Goal: Book appointment/travel/reservation

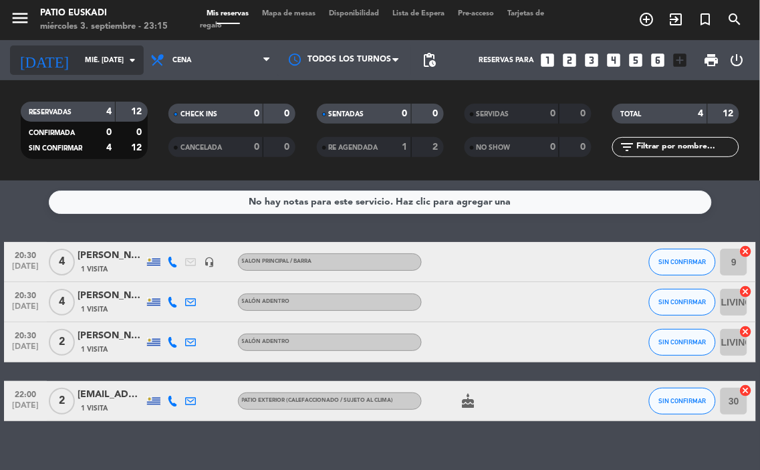
click at [84, 54] on input "mié. [DATE]" at bounding box center [127, 59] width 98 height 21
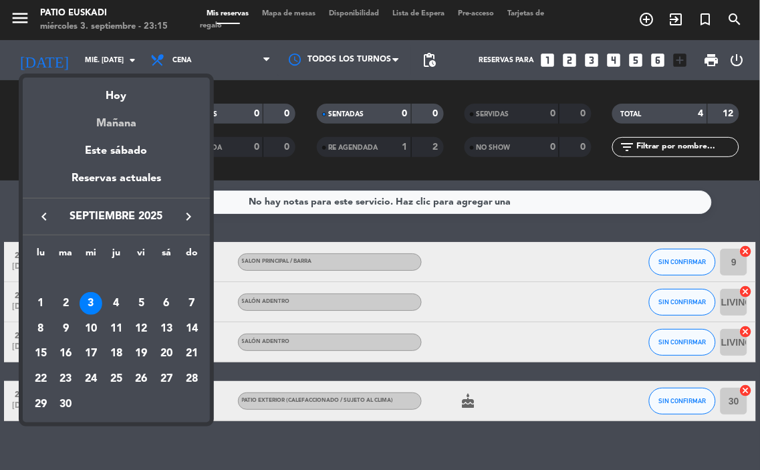
click at [132, 124] on div "Mañana" at bounding box center [116, 118] width 187 height 27
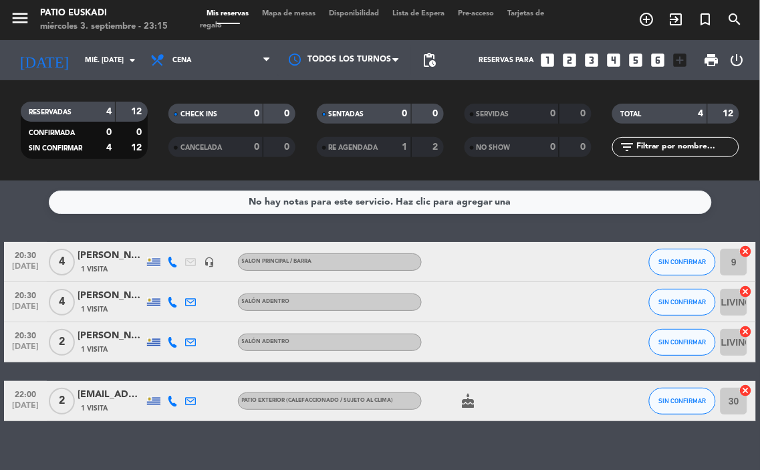
type input "[DEMOGRAPHIC_DATA] [DATE]"
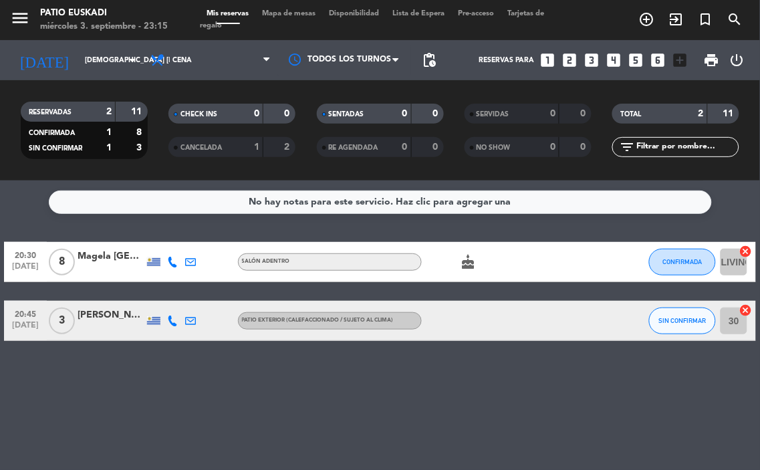
click at [665, 61] on icon "looks_6" at bounding box center [657, 59] width 17 height 17
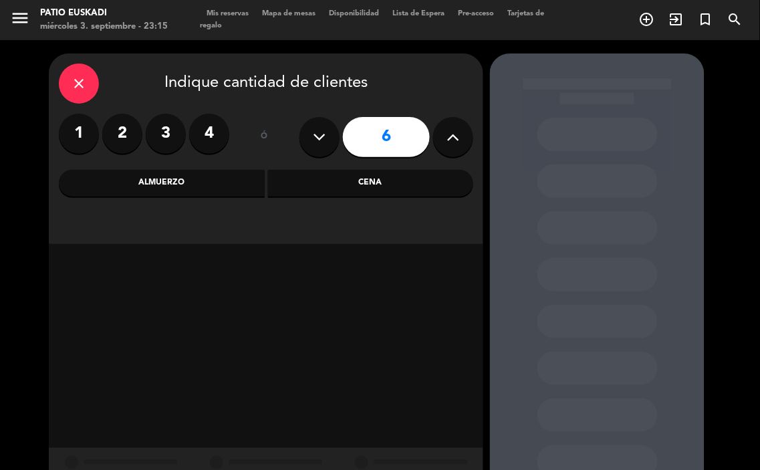
click at [323, 185] on div "Cena" at bounding box center [371, 183] width 206 height 27
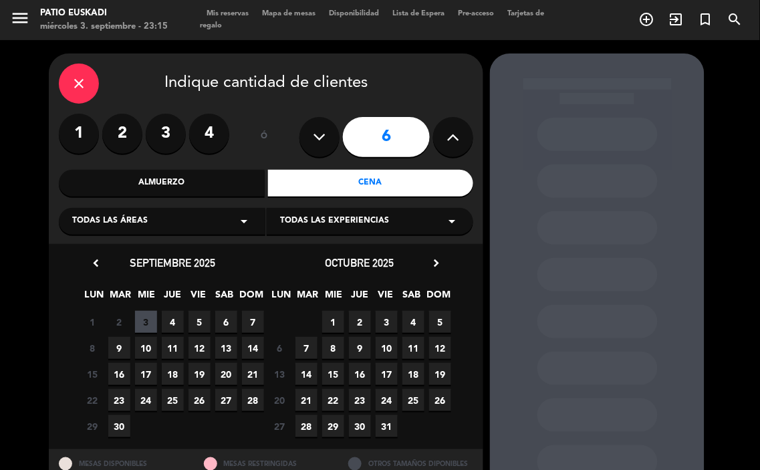
click at [174, 323] on span "4" at bounding box center [173, 322] width 22 height 22
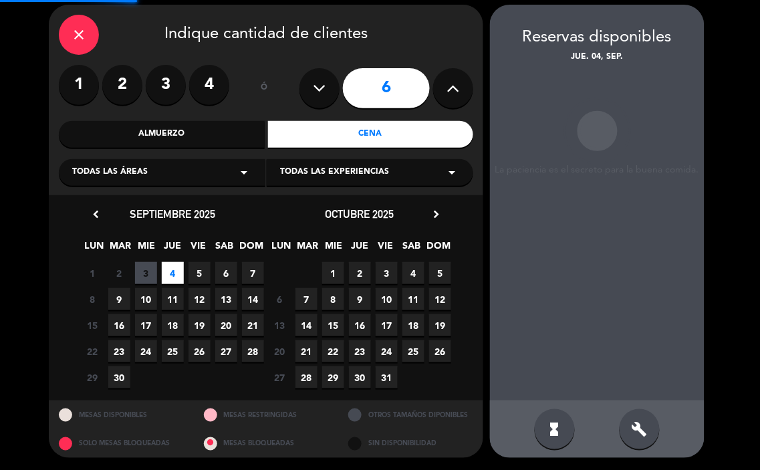
scroll to position [49, 0]
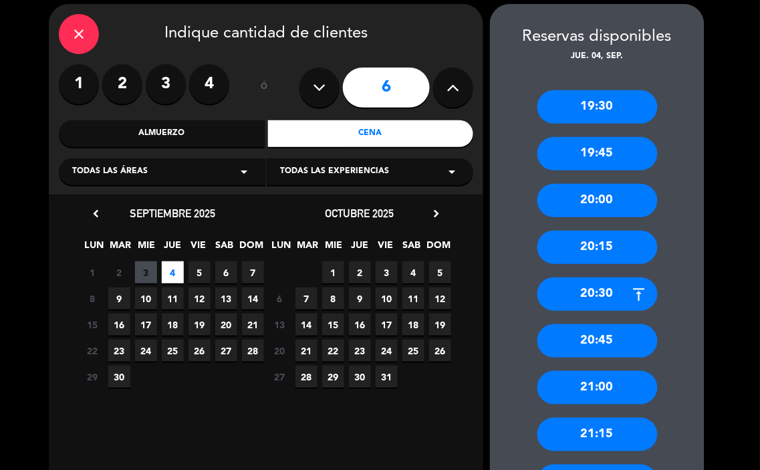
click at [609, 297] on div "20:30" at bounding box center [597, 293] width 120 height 33
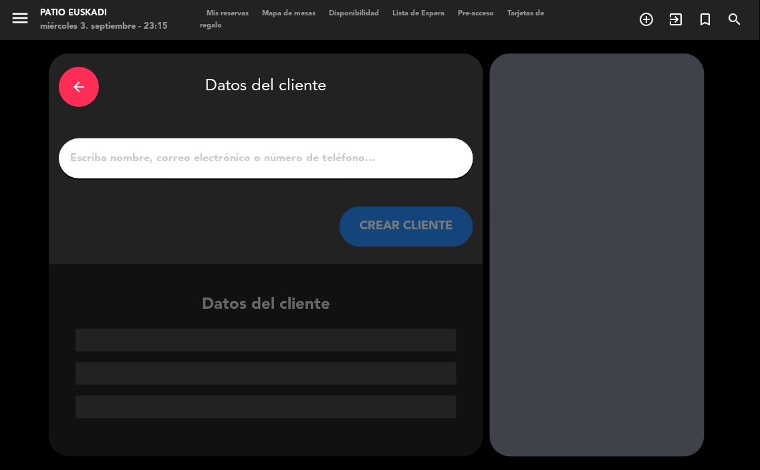
drag, startPoint x: 222, startPoint y: 168, endPoint x: 237, endPoint y: 154, distance: 20.3
click at [223, 168] on div at bounding box center [266, 158] width 414 height 40
click at [244, 155] on input "1" at bounding box center [266, 158] width 394 height 19
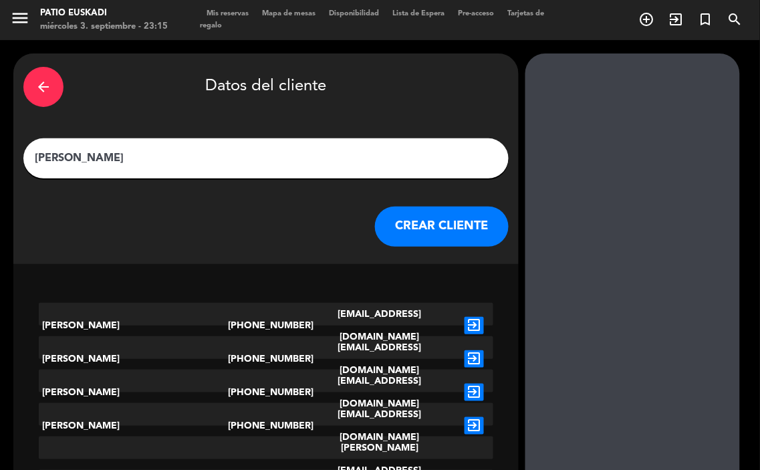
type input "[PERSON_NAME]"
click at [410, 204] on div "arrow_back Datos del cliente [PERSON_NAME] CLIENTE" at bounding box center [265, 158] width 505 height 210
click at [408, 207] on button "CREAR CLIENTE" at bounding box center [442, 226] width 134 height 40
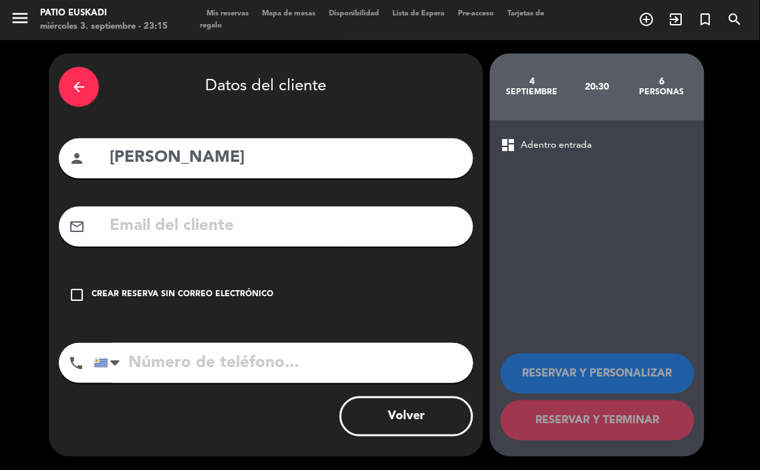
drag, startPoint x: 248, startPoint y: 291, endPoint x: 247, endPoint y: 283, distance: 7.4
click at [248, 288] on div "Crear reserva sin correo electrónico" at bounding box center [183, 294] width 182 height 13
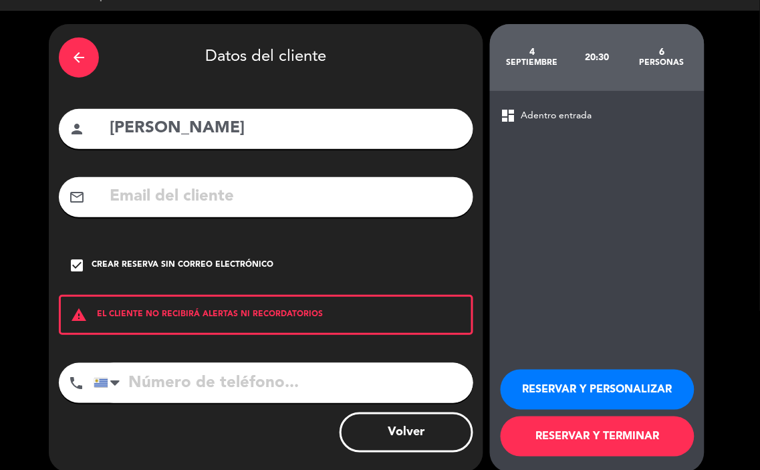
scroll to position [45, 0]
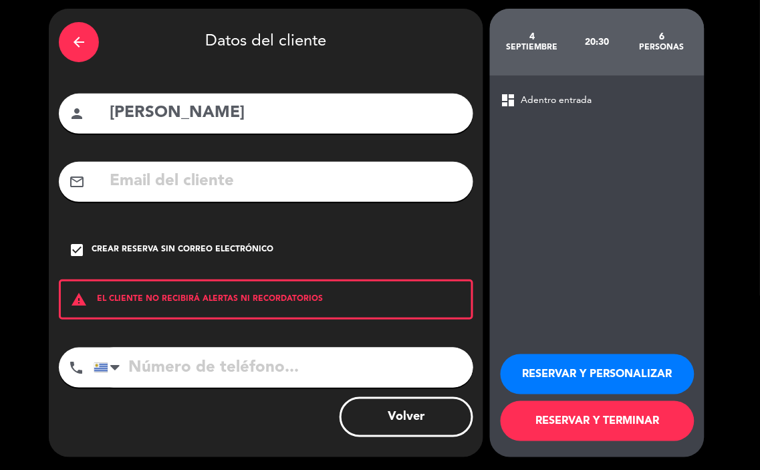
click at [256, 371] on input "tel" at bounding box center [283, 367] width 379 height 40
type input "099620499"
click at [601, 363] on button "RESERVAR Y PERSONALIZAR" at bounding box center [597, 374] width 194 height 40
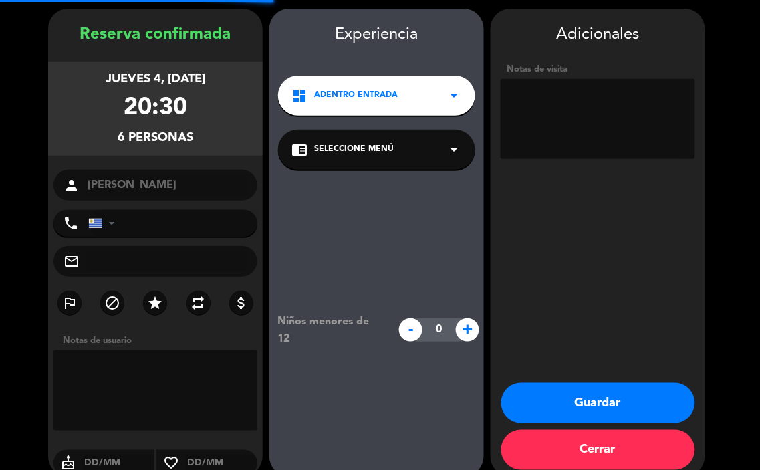
type input "[PHONE_NUMBER]"
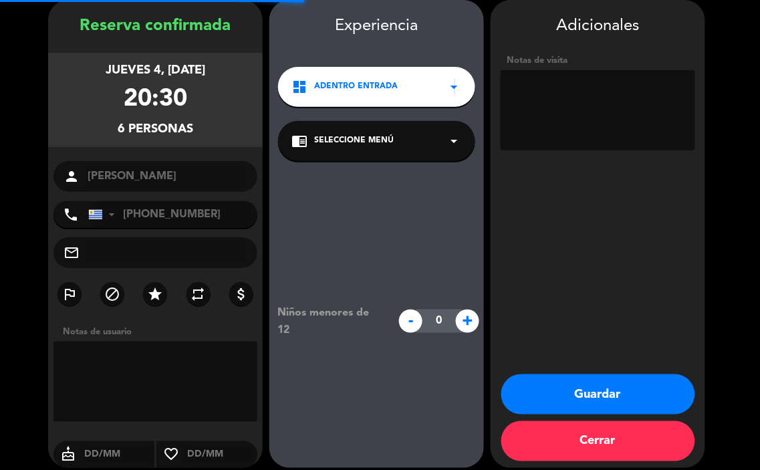
click at [454, 88] on icon "arrow_drop_down" at bounding box center [454, 87] width 16 height 16
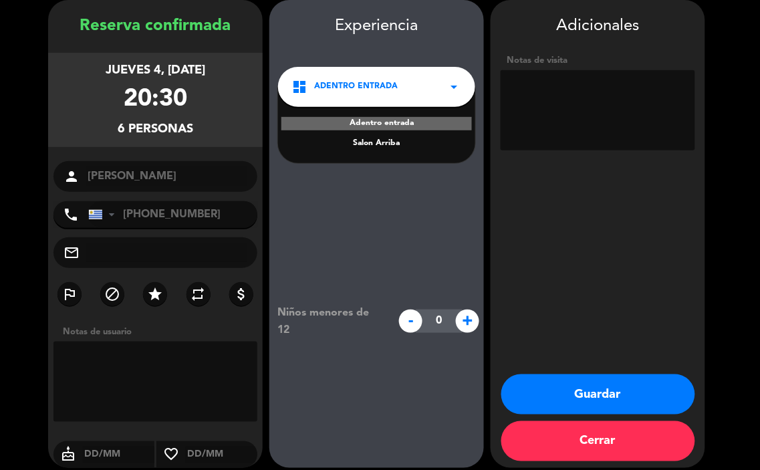
click at [561, 105] on textarea at bounding box center [597, 110] width 194 height 80
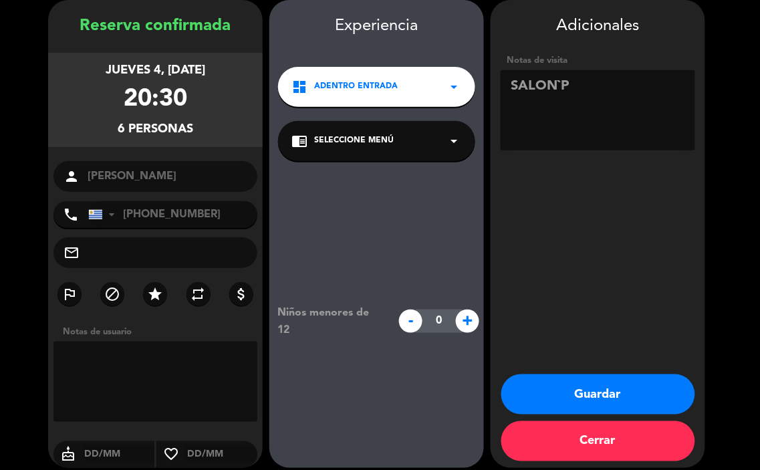
type textarea "SALON`P"
click at [670, 386] on button "Guardar" at bounding box center [598, 394] width 194 height 40
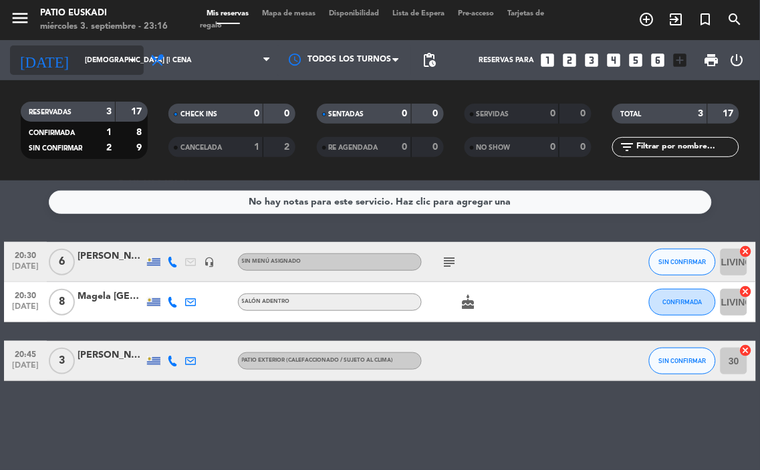
click at [108, 65] on input "[DEMOGRAPHIC_DATA] [DATE]" at bounding box center [127, 59] width 98 height 21
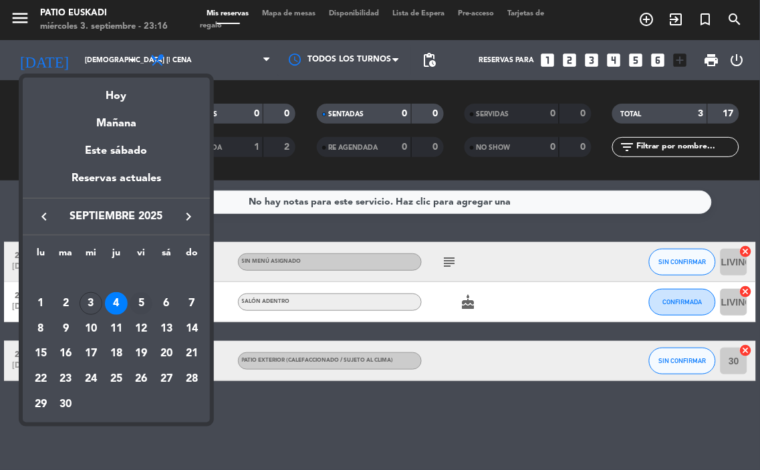
click at [141, 301] on div "5" at bounding box center [141, 303] width 23 height 23
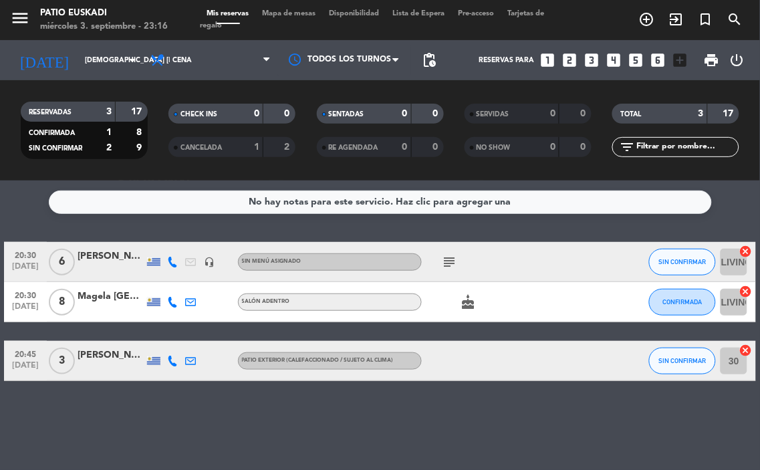
type input "vie. [DATE]"
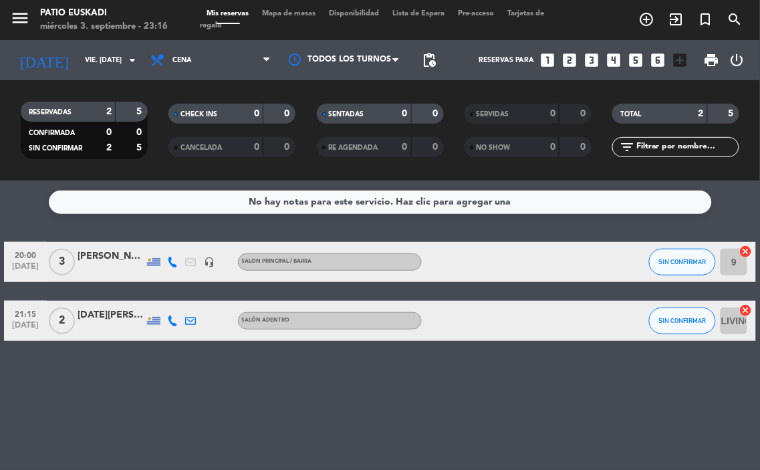
click at [568, 55] on icon "looks_two" at bounding box center [568, 59] width 17 height 17
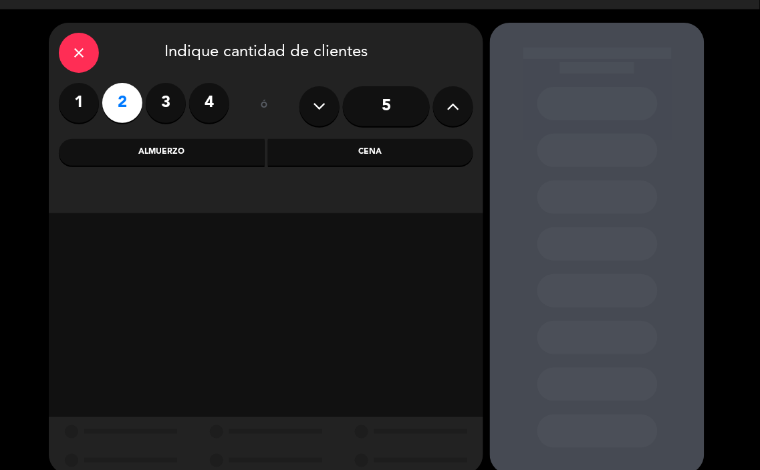
scroll to position [48, 0]
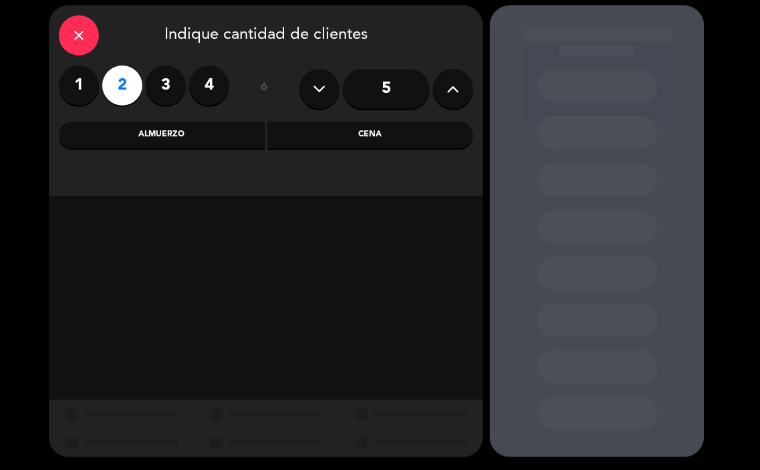
click at [385, 136] on div "Cena" at bounding box center [371, 135] width 206 height 27
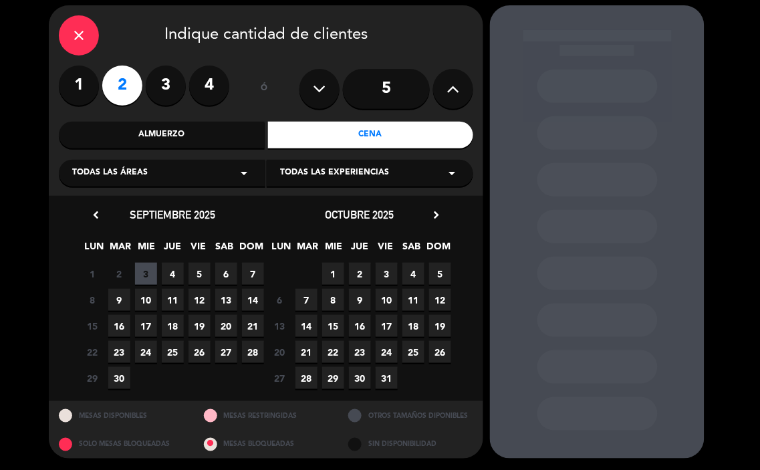
click at [202, 276] on span "5" at bounding box center [199, 274] width 22 height 22
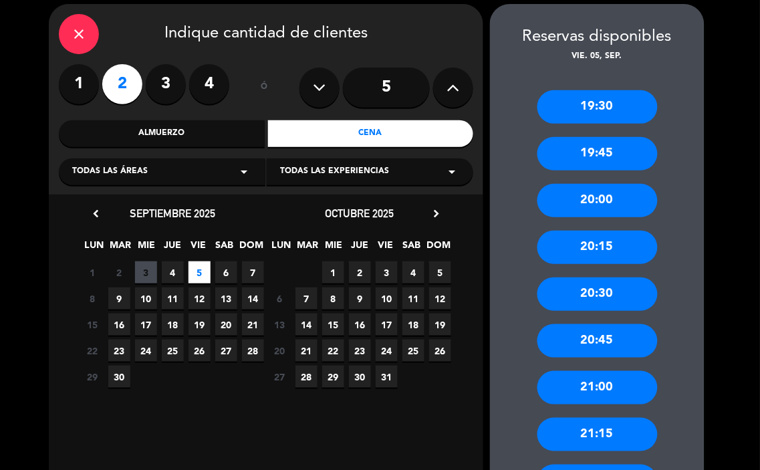
click at [589, 312] on div "19:30 19:45 20:00 20:15 20:30 20:45 21:00 21:15 21:30 21:45 22:00" at bounding box center [597, 333] width 214 height 541
click at [590, 309] on div "20:30" at bounding box center [597, 293] width 120 height 33
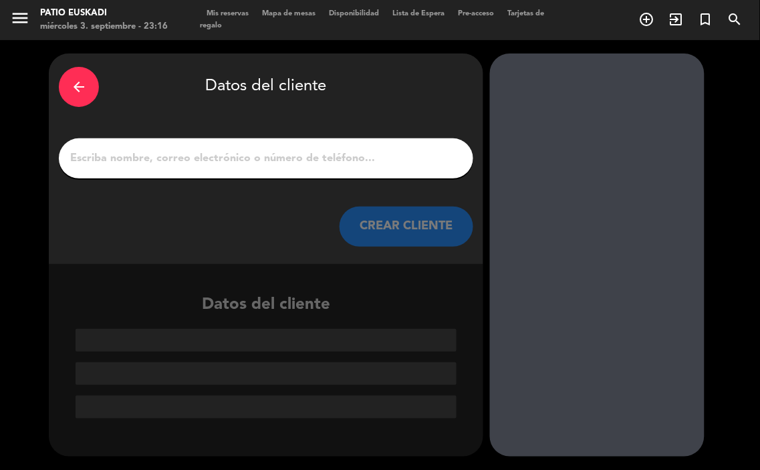
click at [361, 168] on div at bounding box center [266, 158] width 414 height 40
click at [369, 164] on input "1" at bounding box center [266, 158] width 394 height 19
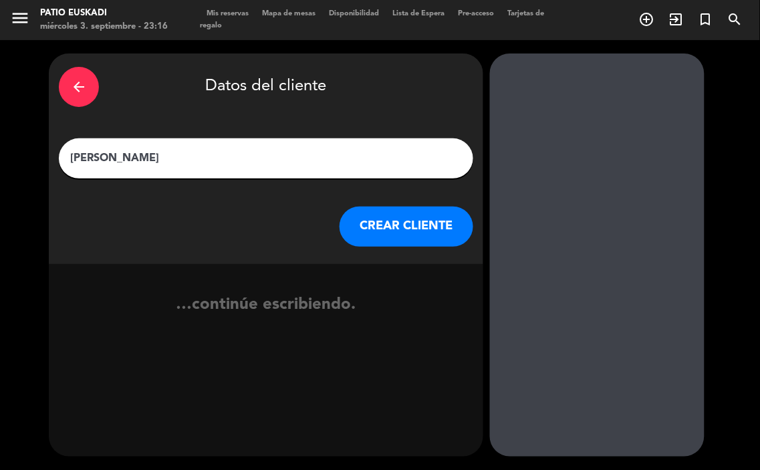
type input "[PERSON_NAME]"
click at [426, 220] on button "CREAR CLIENTE" at bounding box center [406, 226] width 134 height 40
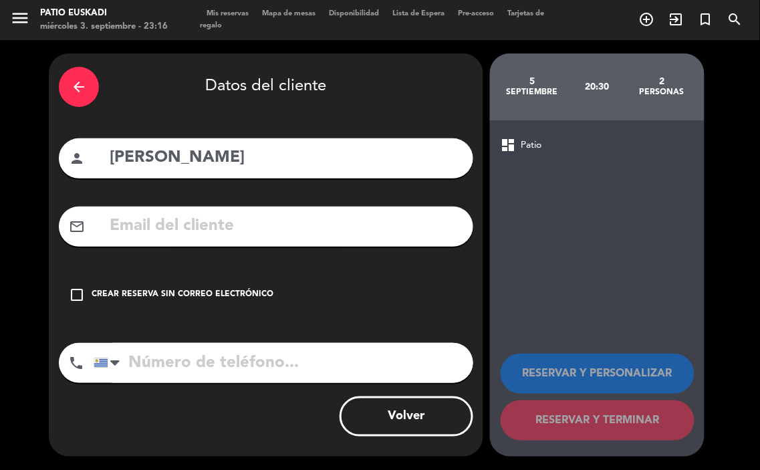
click at [217, 287] on div "check_box_outline_blank Crear reserva sin correo electrónico" at bounding box center [266, 295] width 414 height 40
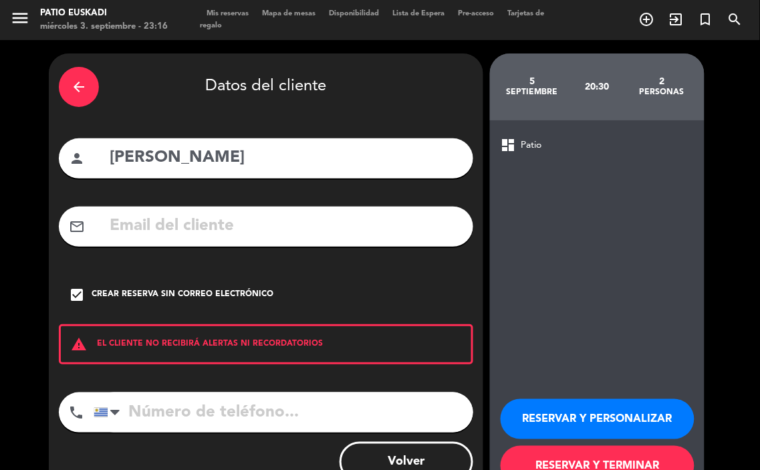
scroll to position [45, 0]
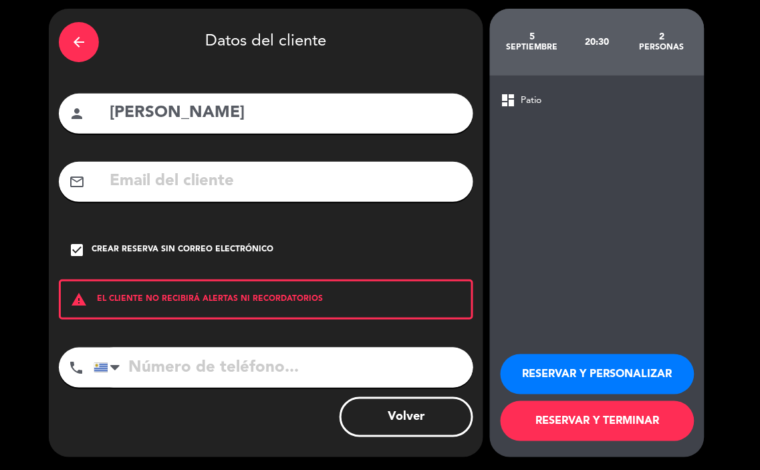
drag, startPoint x: 244, startPoint y: 368, endPoint x: 254, endPoint y: 366, distance: 10.2
click at [253, 366] on input "tel" at bounding box center [283, 367] width 379 height 40
type input "099199144"
click at [609, 375] on button "RESERVAR Y PERSONALIZAR" at bounding box center [597, 374] width 194 height 40
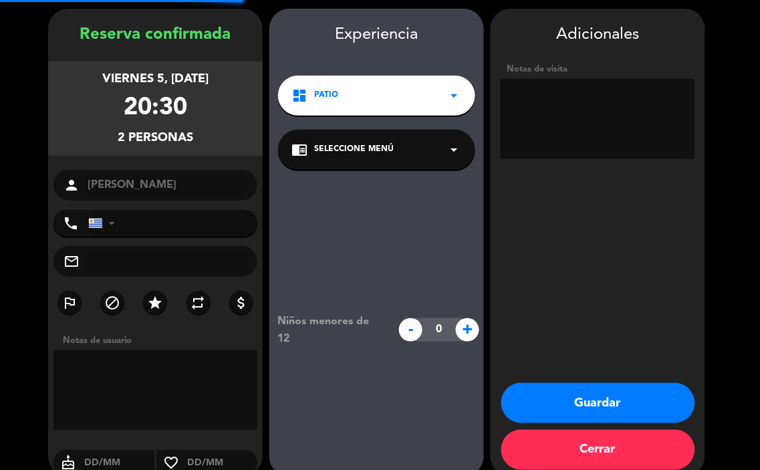
type input "[PHONE_NUMBER]"
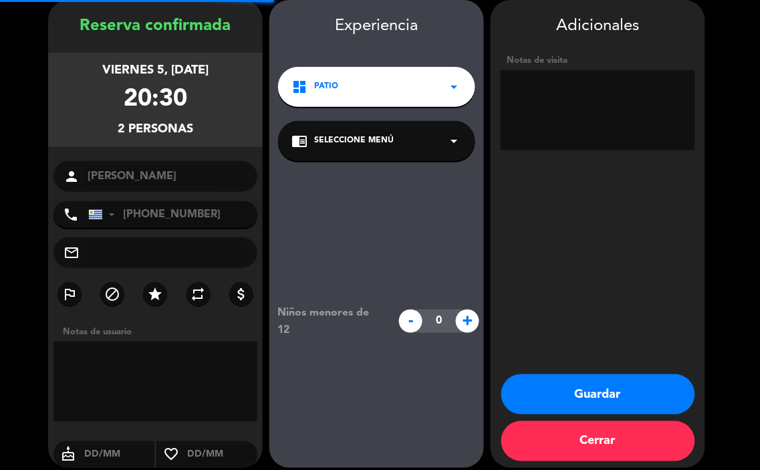
click at [438, 98] on div "dashboard Patio arrow_drop_down" at bounding box center [376, 87] width 197 height 40
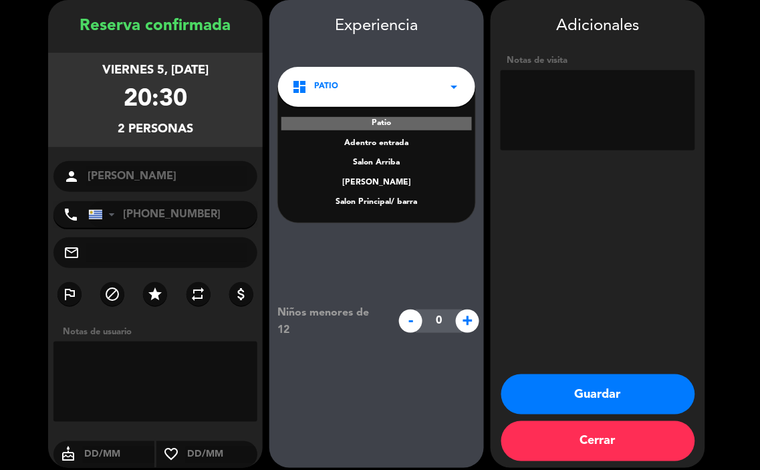
click at [435, 204] on div "Salon Principal/ barra" at bounding box center [376, 202] width 170 height 13
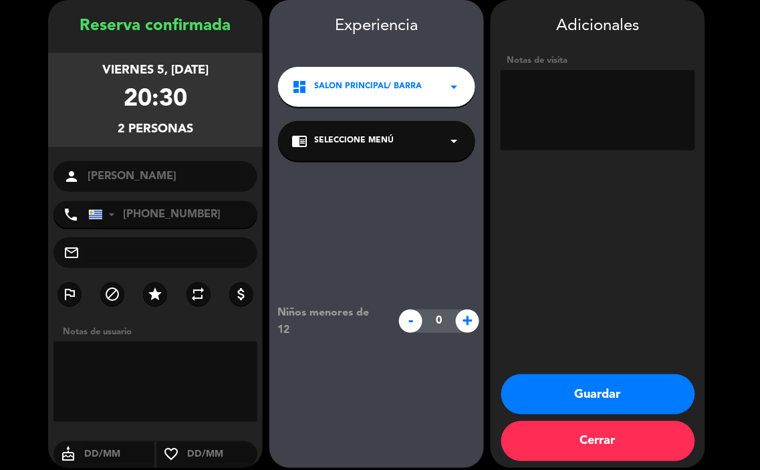
click at [452, 148] on icon "arrow_drop_down" at bounding box center [454, 141] width 16 height 16
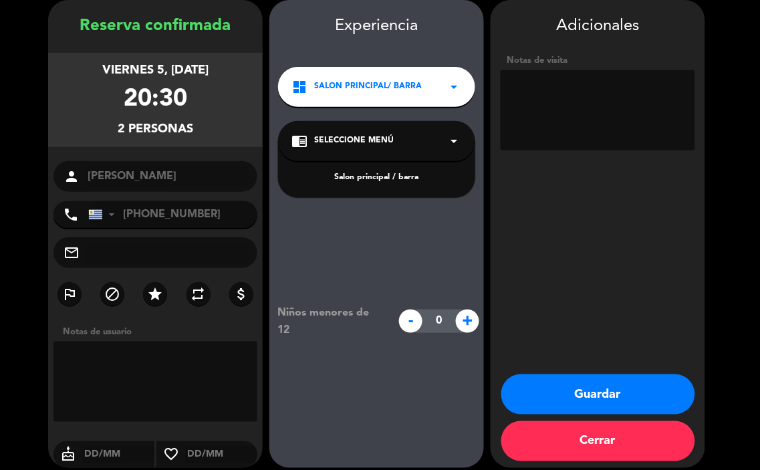
drag, startPoint x: 458, startPoint y: 178, endPoint x: 573, endPoint y: 124, distance: 126.4
click at [459, 178] on div "Salon principal / barra" at bounding box center [376, 177] width 170 height 13
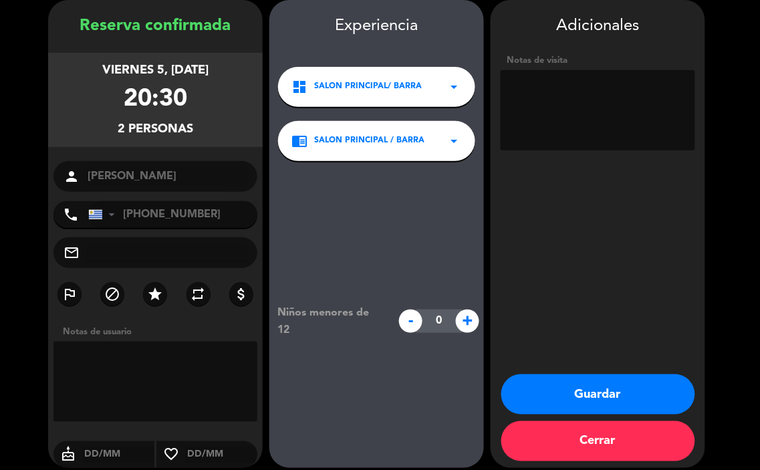
click at [585, 118] on textarea at bounding box center [597, 110] width 194 height 80
type textarea "CONTRA VENTANAL"
click at [606, 378] on button "Guardar" at bounding box center [598, 394] width 194 height 40
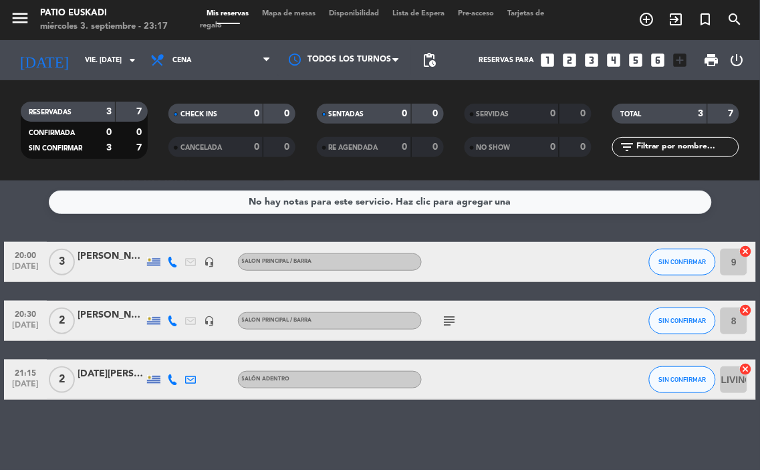
click at [458, 329] on div "subject" at bounding box center [478, 320] width 112 height 39
click at [451, 322] on icon "subject" at bounding box center [450, 321] width 16 height 16
click at [100, 52] on input "vie. [DATE]" at bounding box center [127, 59] width 98 height 21
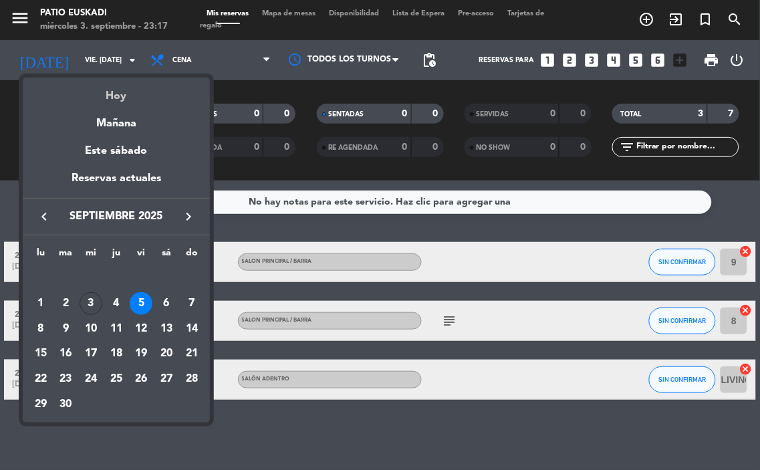
click at [128, 99] on div "Hoy" at bounding box center [116, 90] width 187 height 27
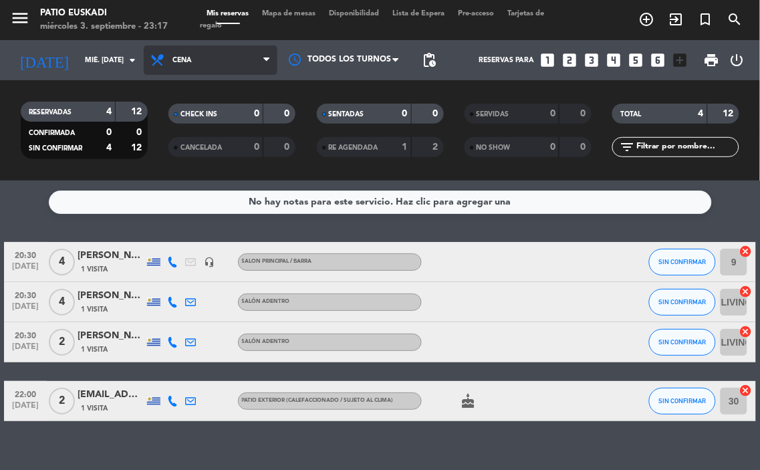
click at [232, 69] on span "Cena" at bounding box center [211, 59] width 134 height 29
click at [232, 109] on div "menu Patio Euskadi miércoles 3. septiembre - 23:17 Mis reservas Mapa de mesas D…" at bounding box center [380, 90] width 760 height 180
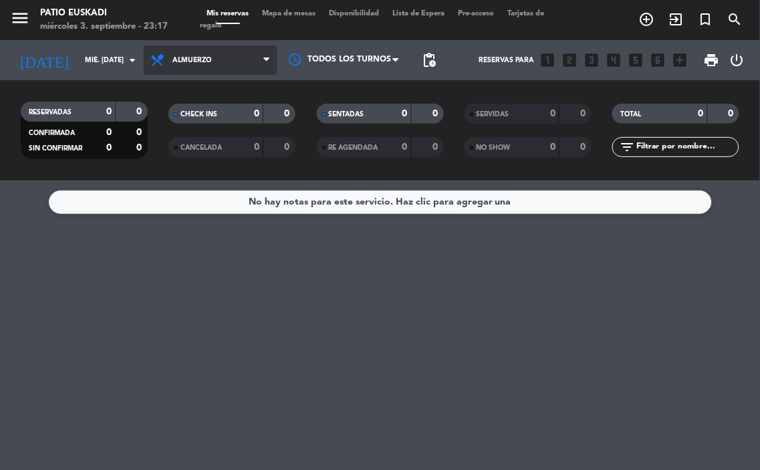
click at [202, 67] on span "Almuerzo" at bounding box center [211, 59] width 134 height 29
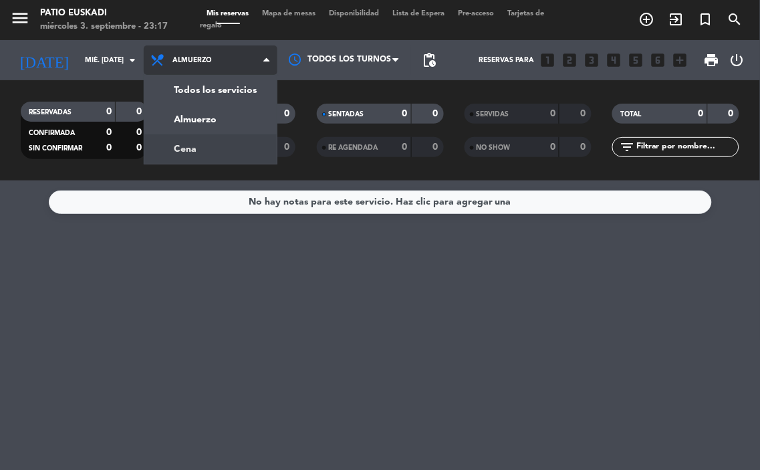
click at [207, 144] on div "menu Patio Euskadi miércoles 3. septiembre - 23:17 Mis reservas Mapa de mesas D…" at bounding box center [380, 90] width 760 height 180
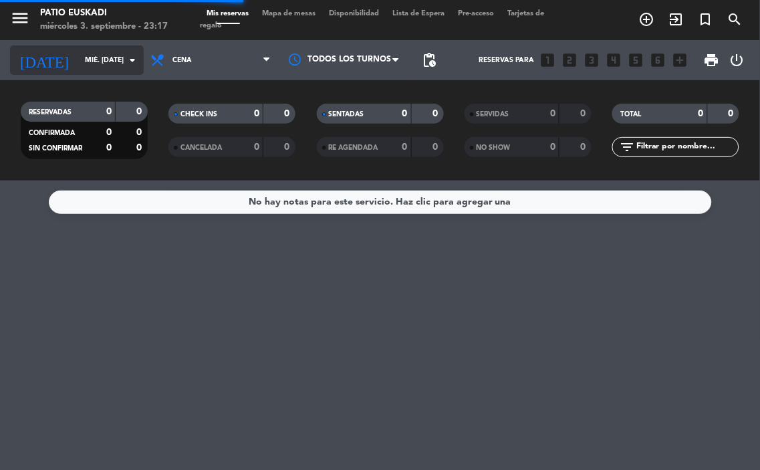
click at [100, 64] on input "mié. [DATE]" at bounding box center [127, 59] width 98 height 21
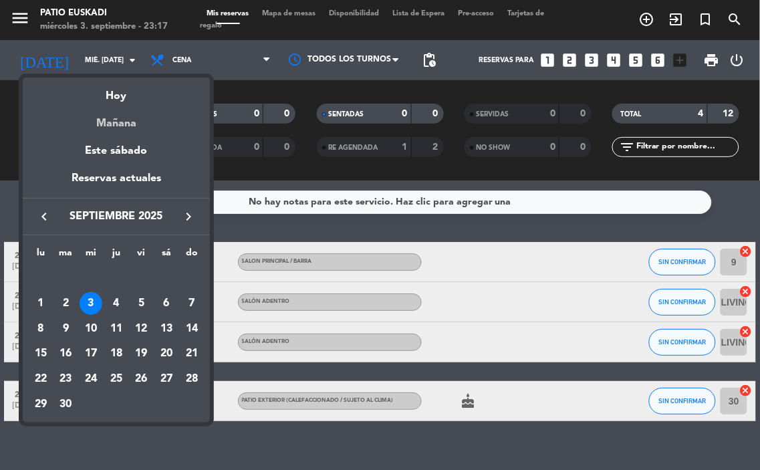
click at [137, 121] on div "Mañana" at bounding box center [116, 118] width 187 height 27
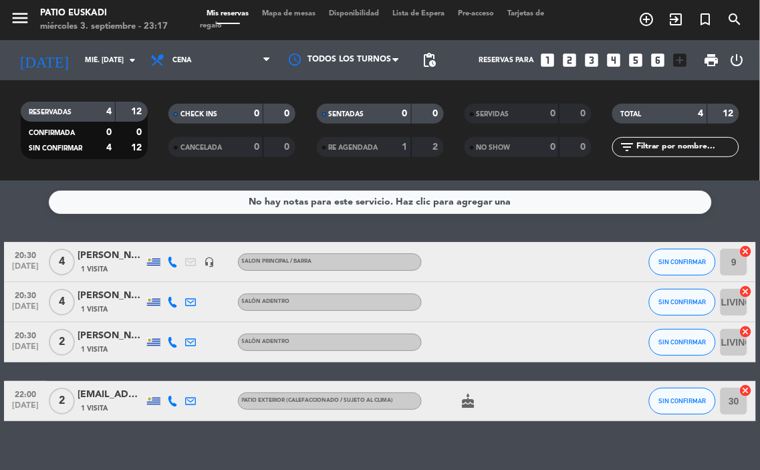
type input "[DEMOGRAPHIC_DATA] [DATE]"
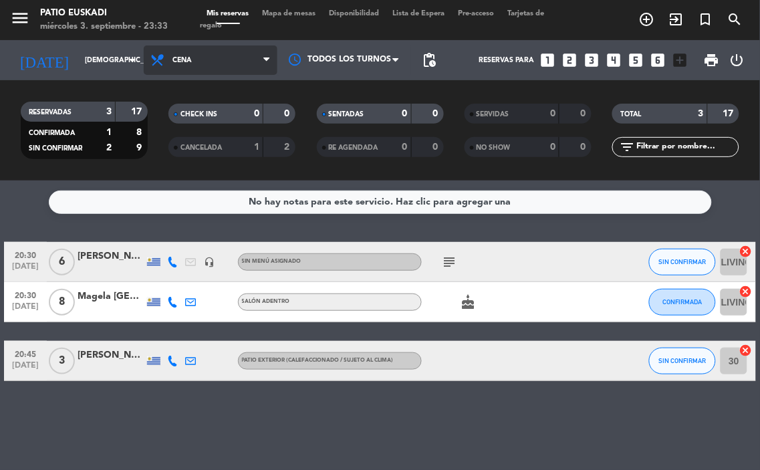
click at [208, 60] on span "Cena" at bounding box center [211, 59] width 134 height 29
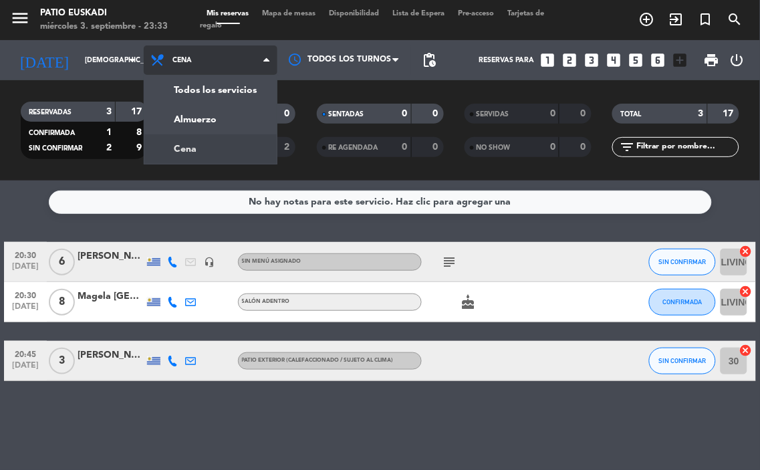
click at [208, 60] on span "Cena" at bounding box center [211, 59] width 134 height 29
